Goal: Navigation & Orientation: Understand site structure

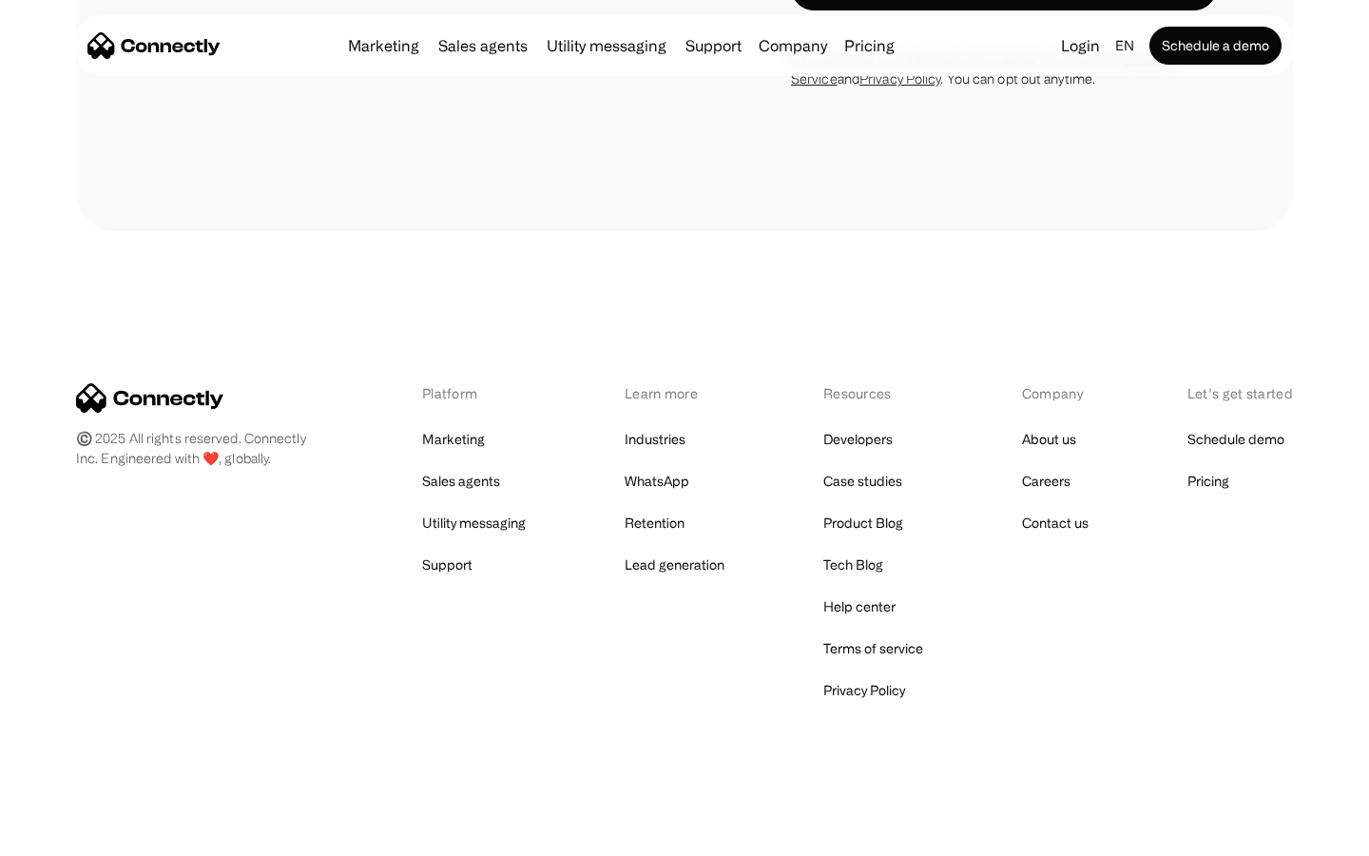
scroll to position [3656, 0]
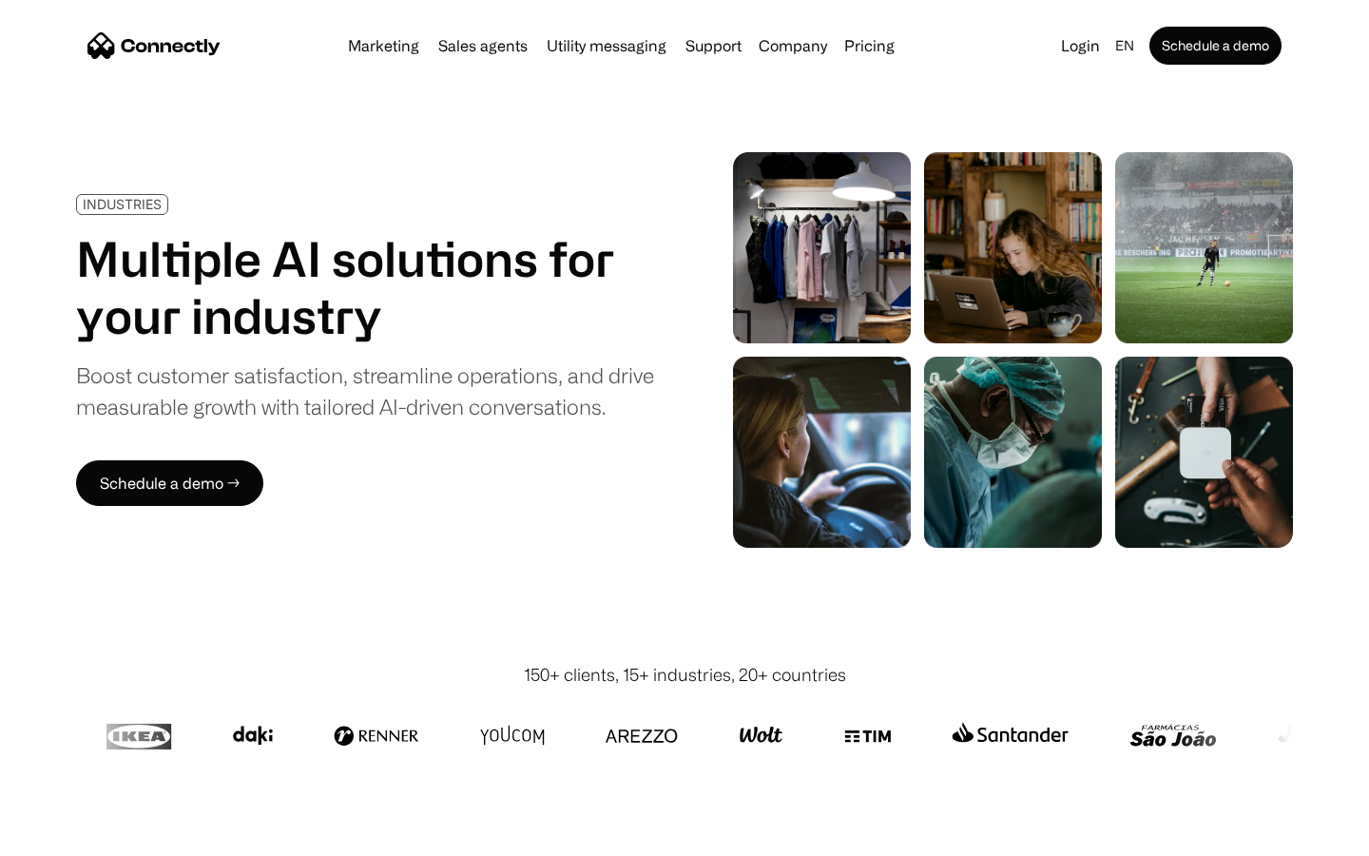
scroll to position [5385, 0]
